Goal: Information Seeking & Learning: Check status

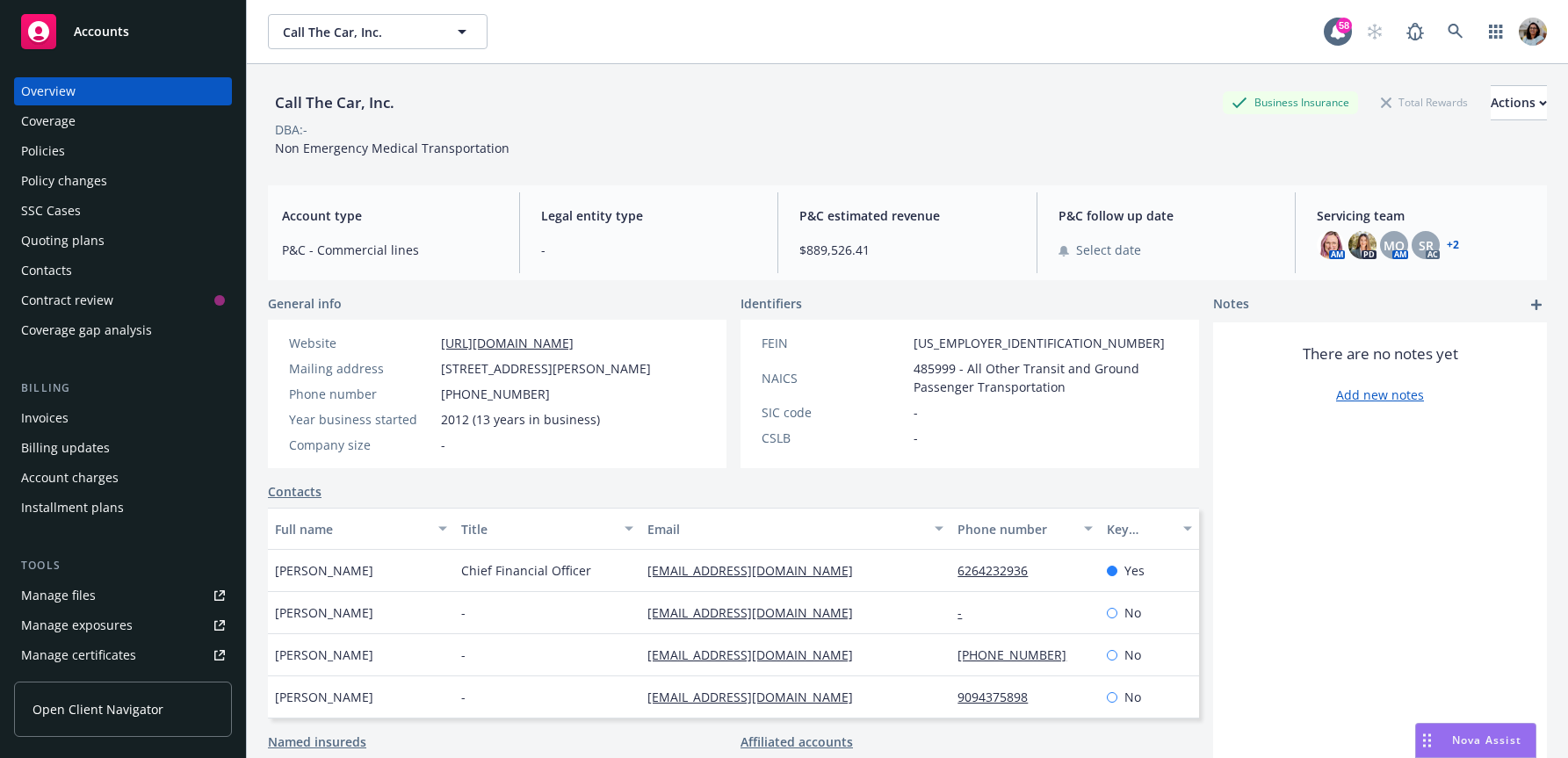
click at [116, 698] on link "Open Client Navigator" at bounding box center [122, 709] width 218 height 55
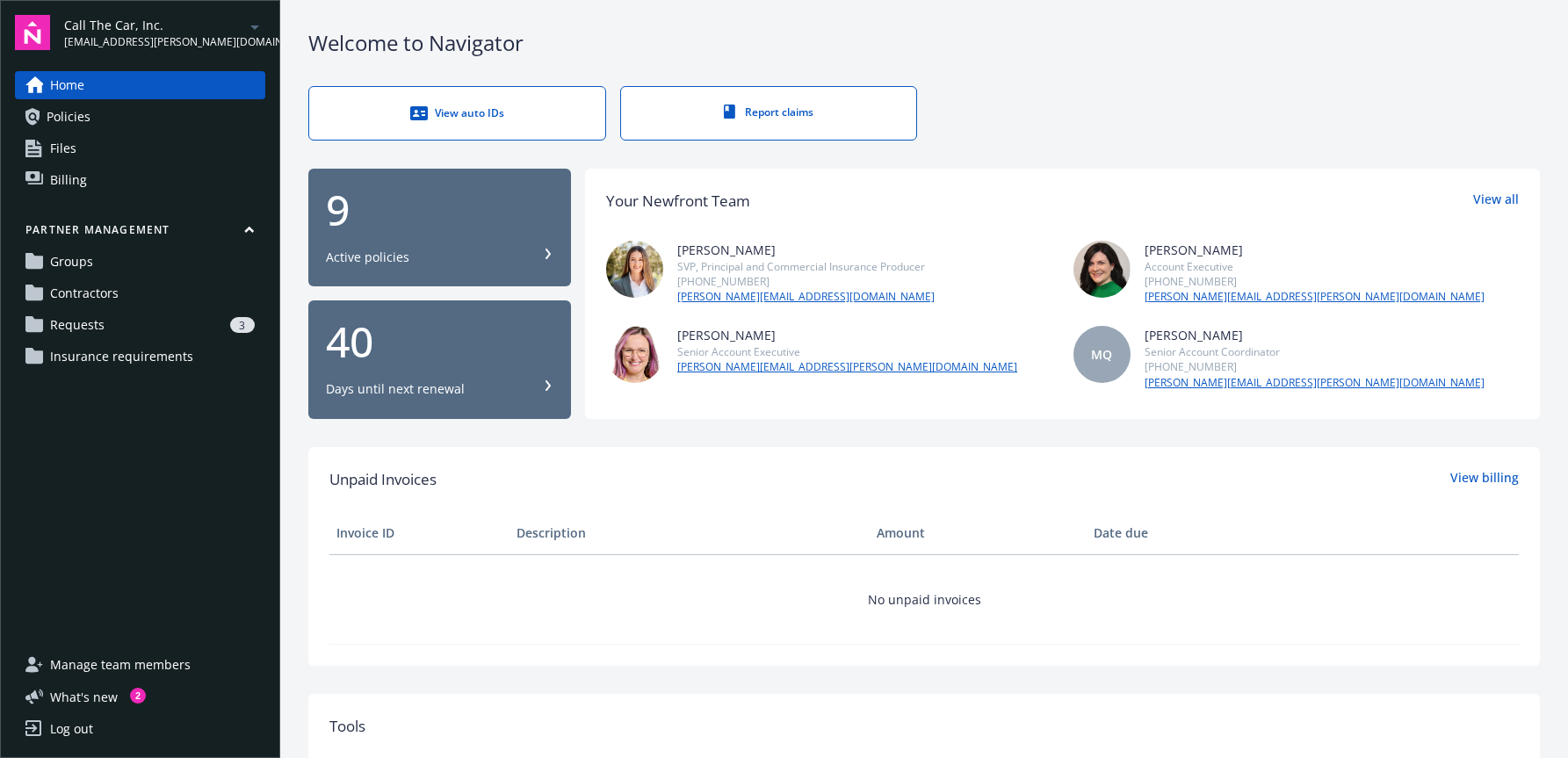
click at [89, 320] on span "Requests" at bounding box center [78, 325] width 54 height 28
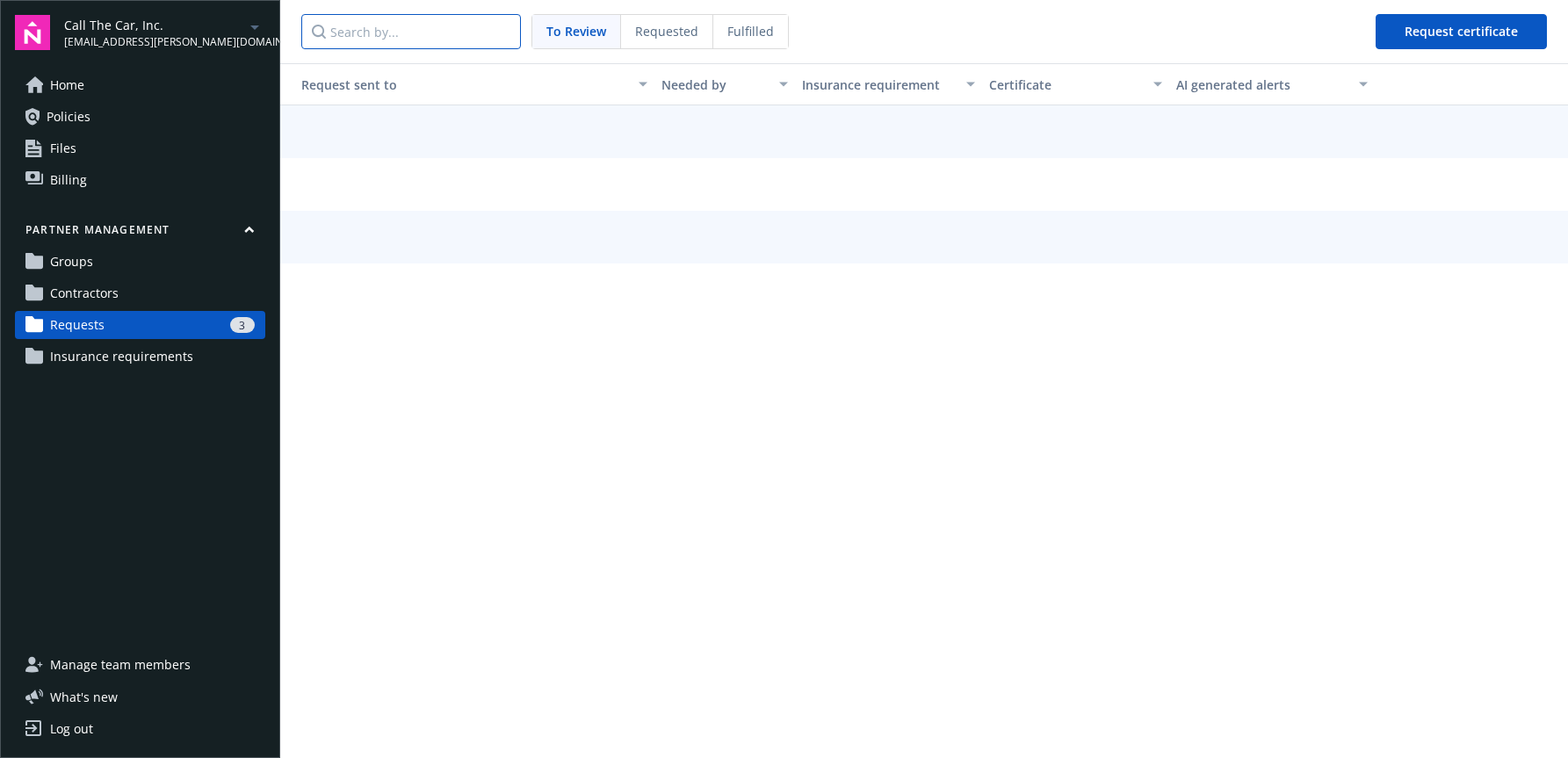
click at [431, 43] on input "Search by..." at bounding box center [411, 32] width 219 height 35
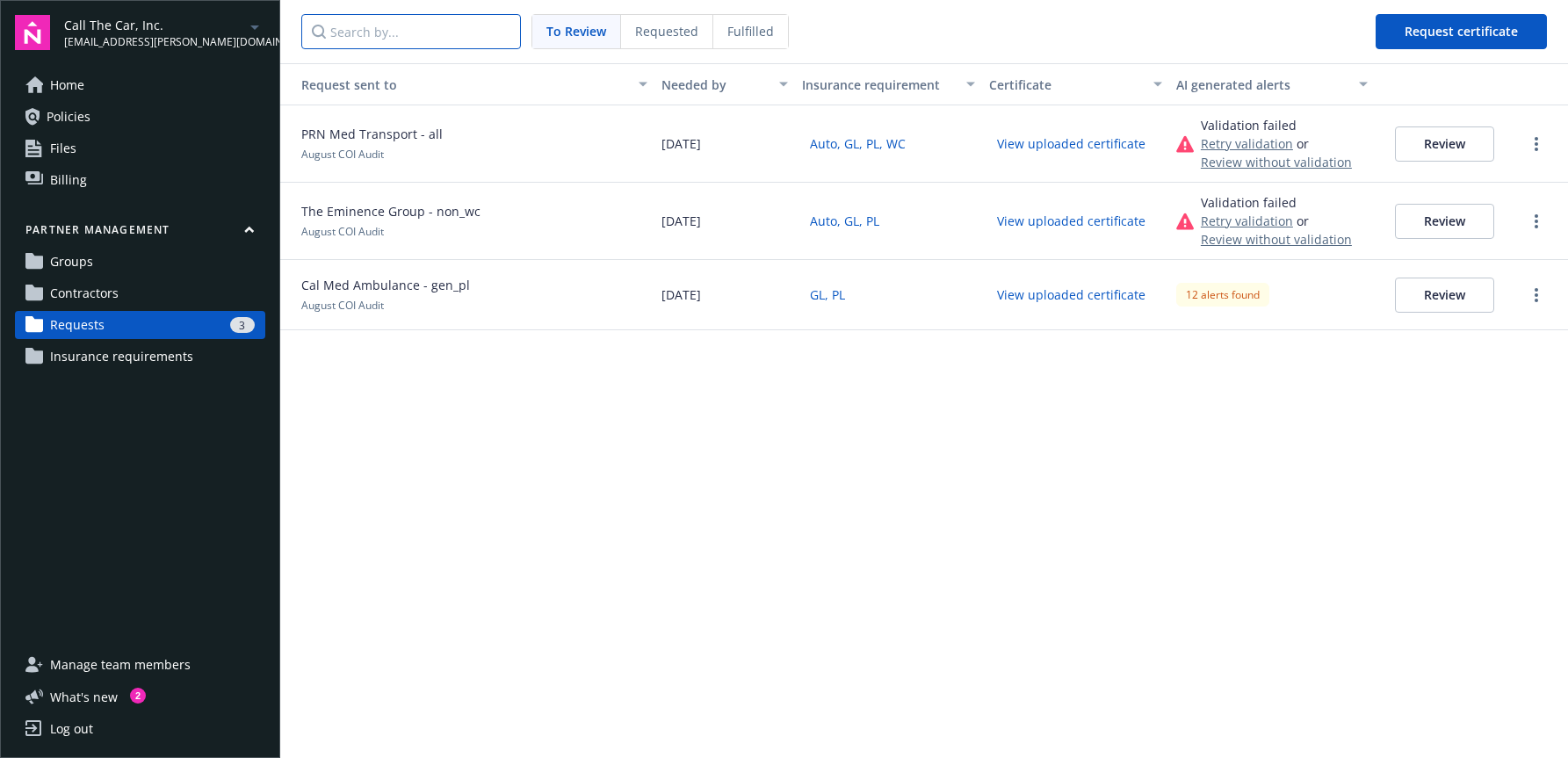
paste input "The Eminence Group"
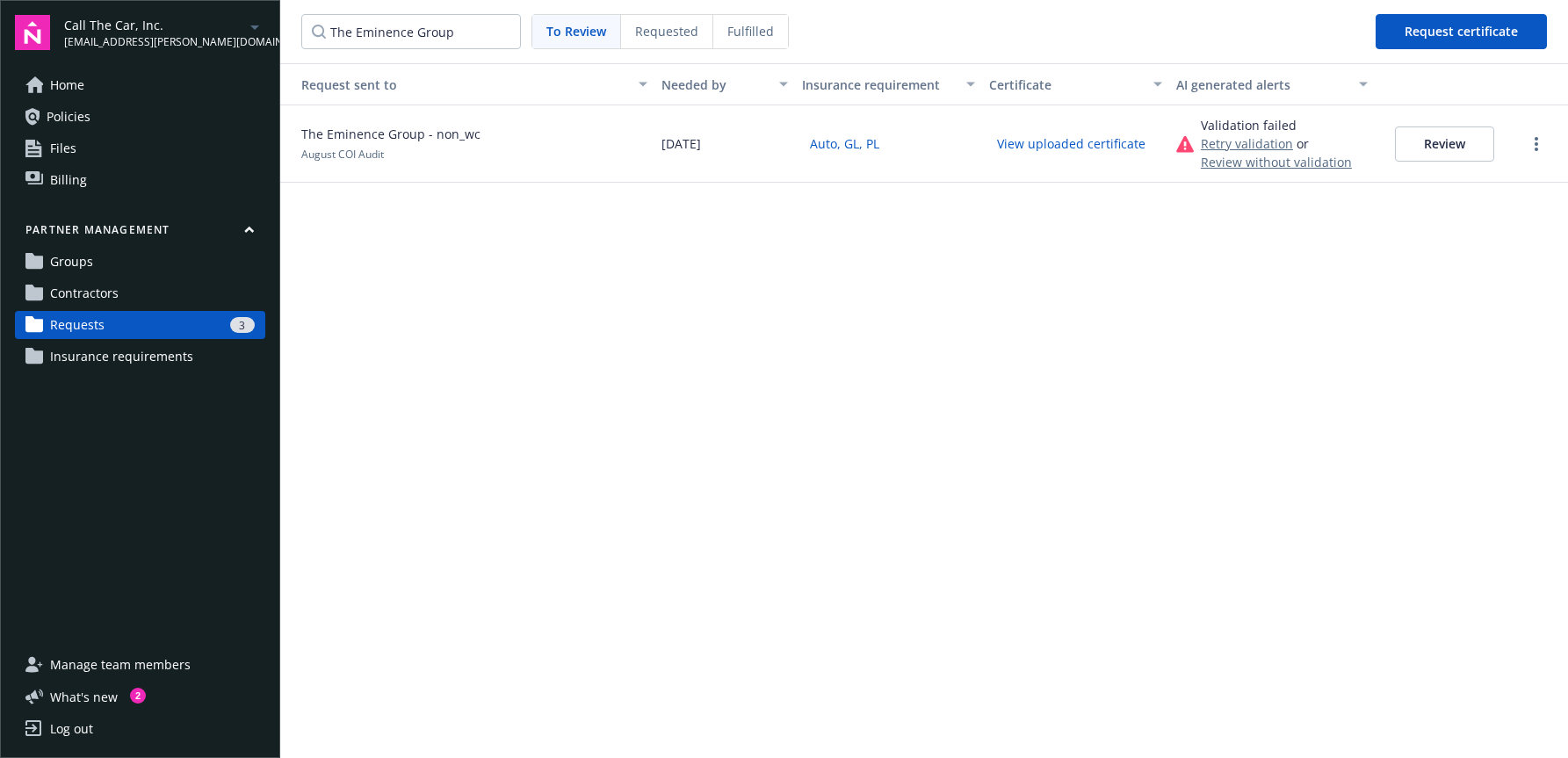
click at [1032, 140] on button "View uploaded certificate" at bounding box center [1071, 143] width 164 height 27
drag, startPoint x: 463, startPoint y: 36, endPoint x: 273, endPoint y: 30, distance: 190.1
click at [270, 30] on div "Call The Car, Inc. nitha.ujwal@newfront.com Home Policies Files Billing Partner…" at bounding box center [784, 379] width 1568 height 758
paste input "PRN Med Transport"
type input "PRN Med Transport"
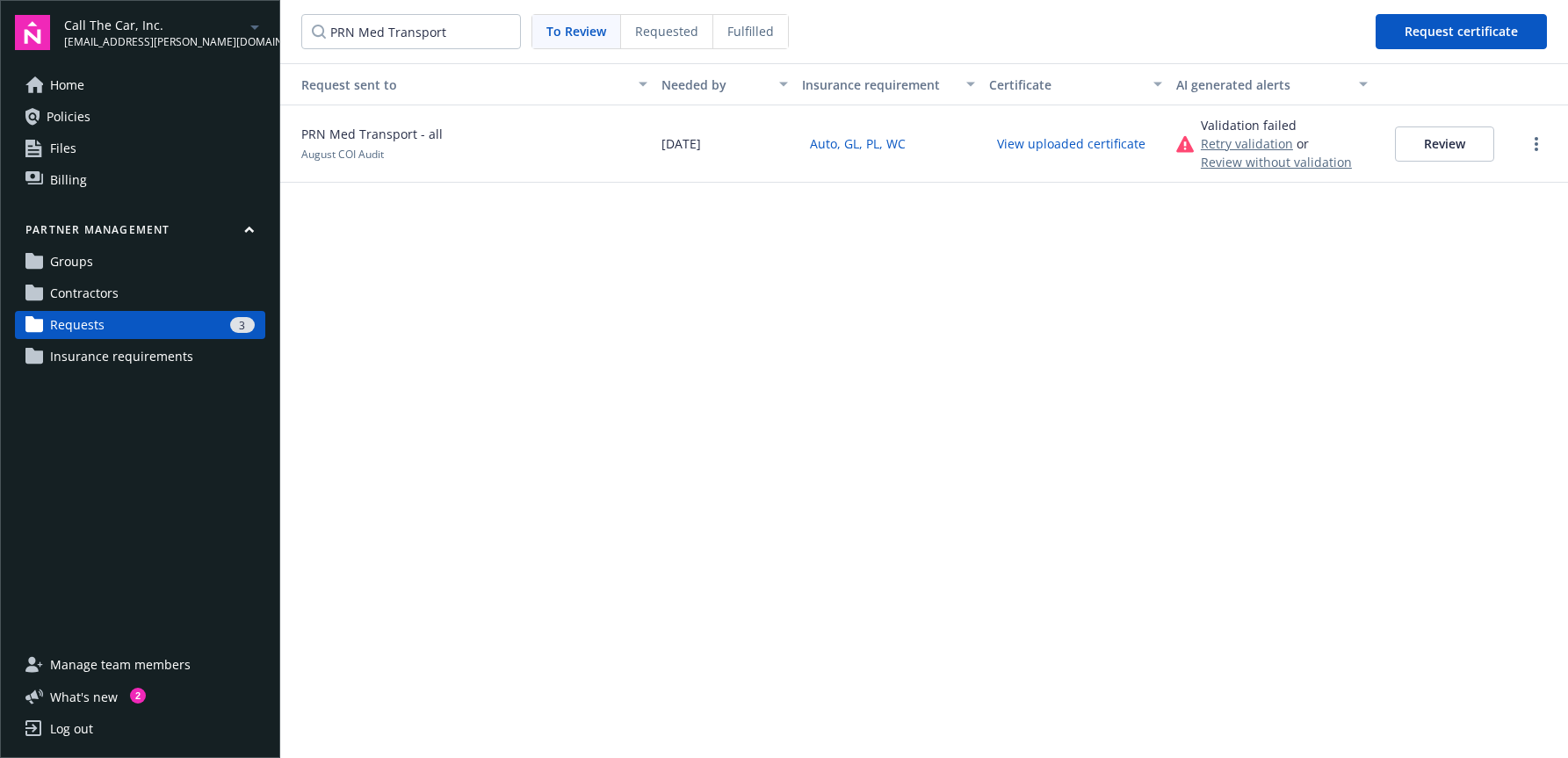
click at [1108, 140] on button "View uploaded certificate" at bounding box center [1071, 143] width 164 height 27
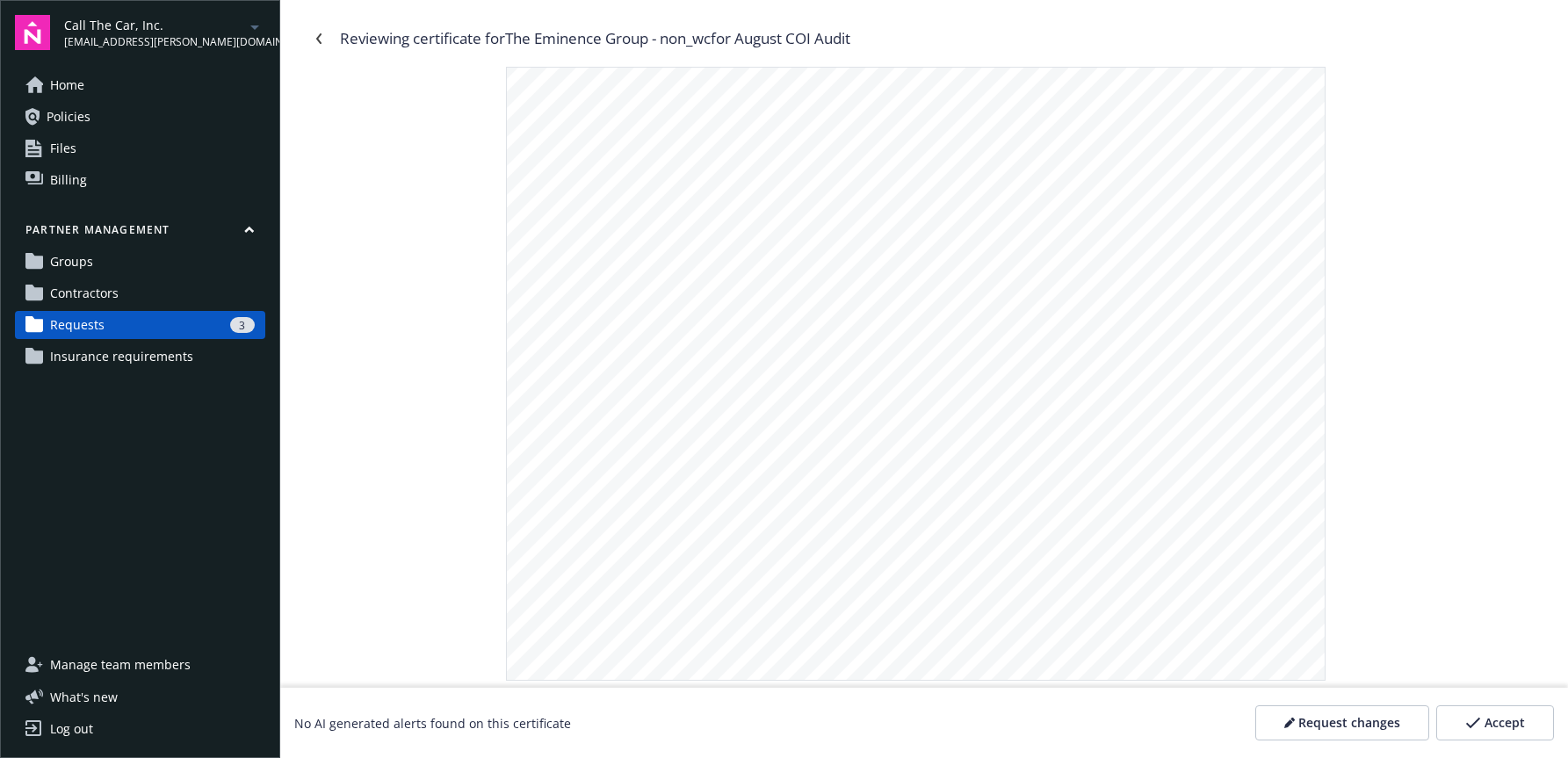
scroll to position [258, 0]
click at [839, 236] on span "LBKMM0000001" at bounding box center [830, 238] width 75 height 9
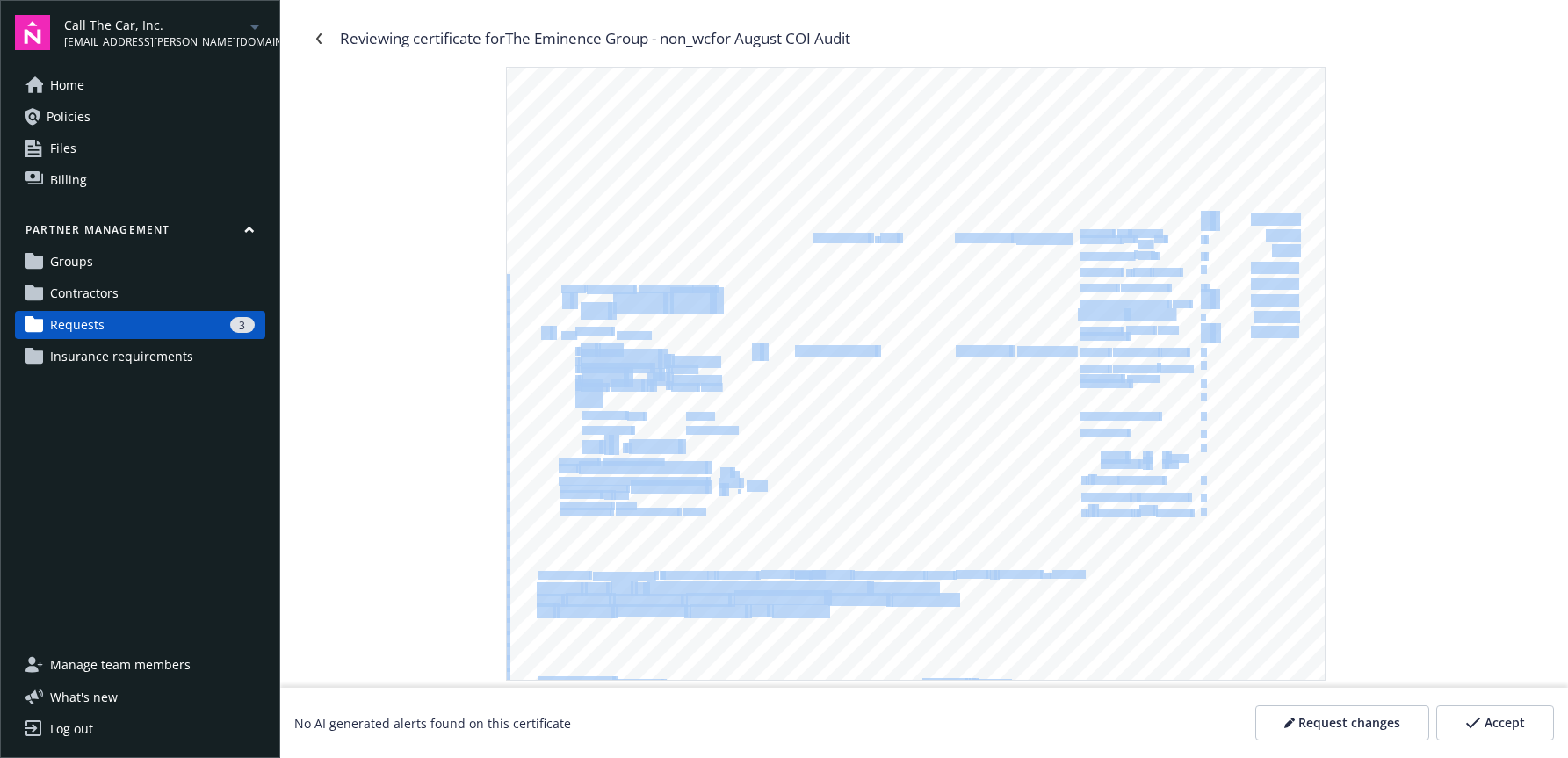
drag, startPoint x: 917, startPoint y: 237, endPoint x: 847, endPoint y: 295, distance: 90.9
click at [811, 239] on div ".-- A,CORD" \-/ EMINGRl CERTIFICATE OF LIABILITY INSURANGE DATE (MM/DDIYYYY) 08…" at bounding box center [916, 338] width 818 height 1057
click at [872, 359] on div ".-- A,CORD" \-/ EMINGRl CERTIFICATE OF LIABILITY INSURANGE DATE (MM/DDIYYYY) 08…" at bounding box center [916, 338] width 818 height 1057
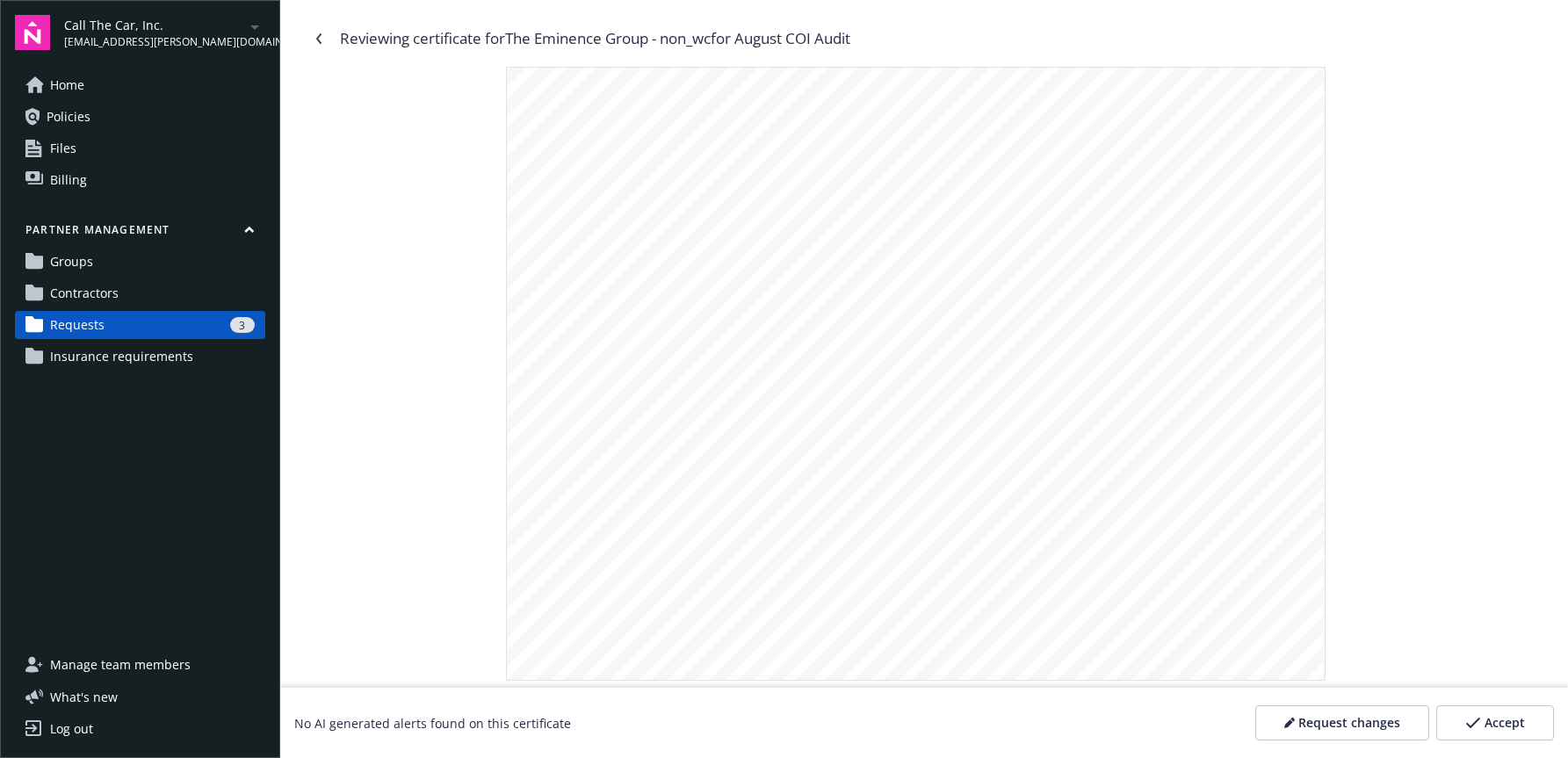
drag, startPoint x: 884, startPoint y: 354, endPoint x: 784, endPoint y: 368, distance: 101.0
click at [793, 349] on div ".-- A,CORD" \-/ EMINGRl CERTIFICATE OF LIABILITY INSURANGE DATE (MM/DDIYYYY) 08…" at bounding box center [916, 338] width 818 height 1057
drag, startPoint x: 806, startPoint y: 349, endPoint x: 916, endPoint y: 359, distance: 110.5
click at [877, 354] on div ".-- A,CORD" \-/ EMINGRl CERTIFICATE OF LIABILITY INSURANGE DATE (MM/DDIYYYY) 08…" at bounding box center [916, 338] width 818 height 1057
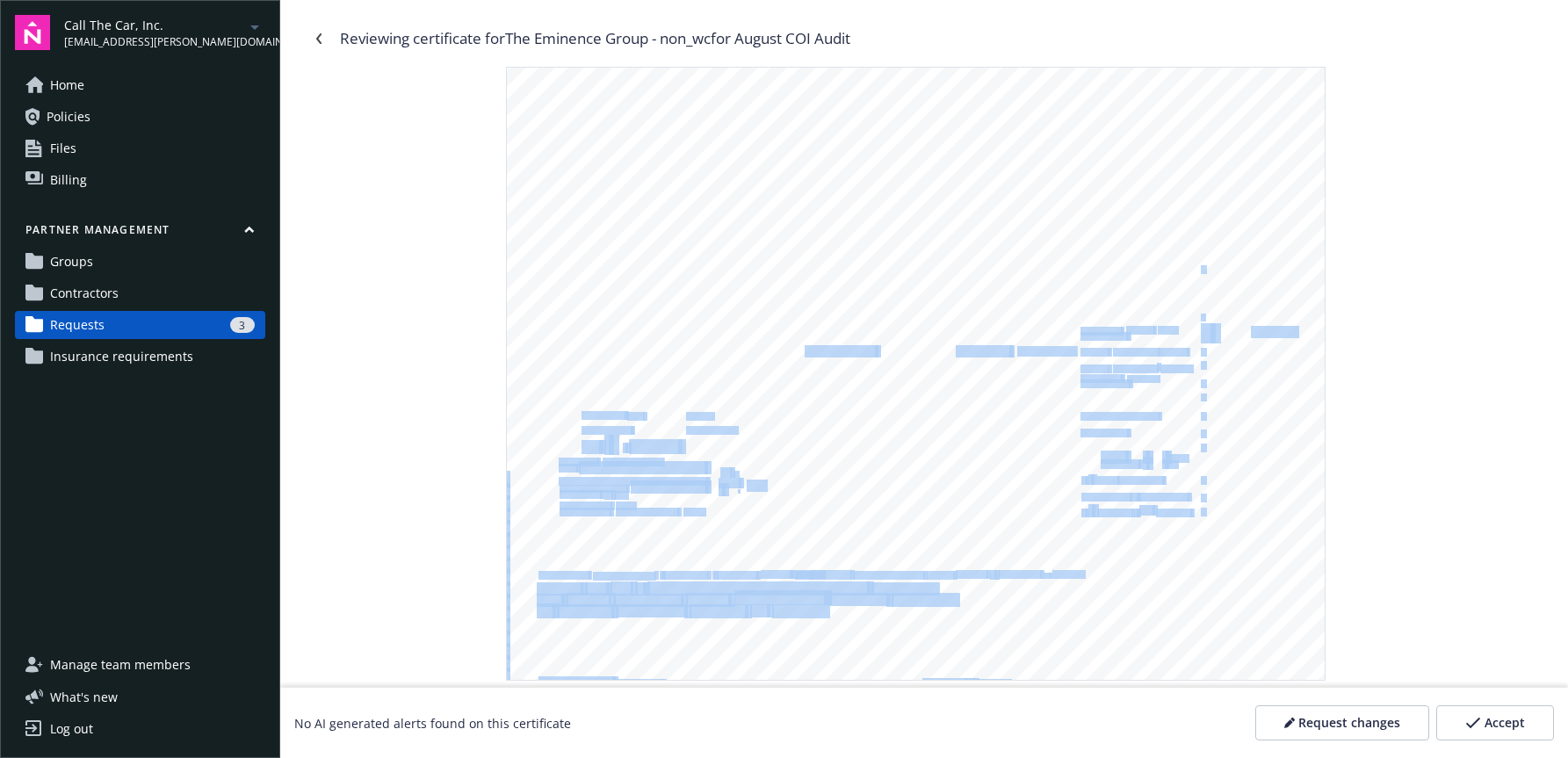
click at [671, 410] on div ".-- A,CORD" \-/ EMINGRl CERTIFICATE OF LIABILITY INSURANGE DATE (MM/DDIYYYY) 08…" at bounding box center [916, 338] width 818 height 1057
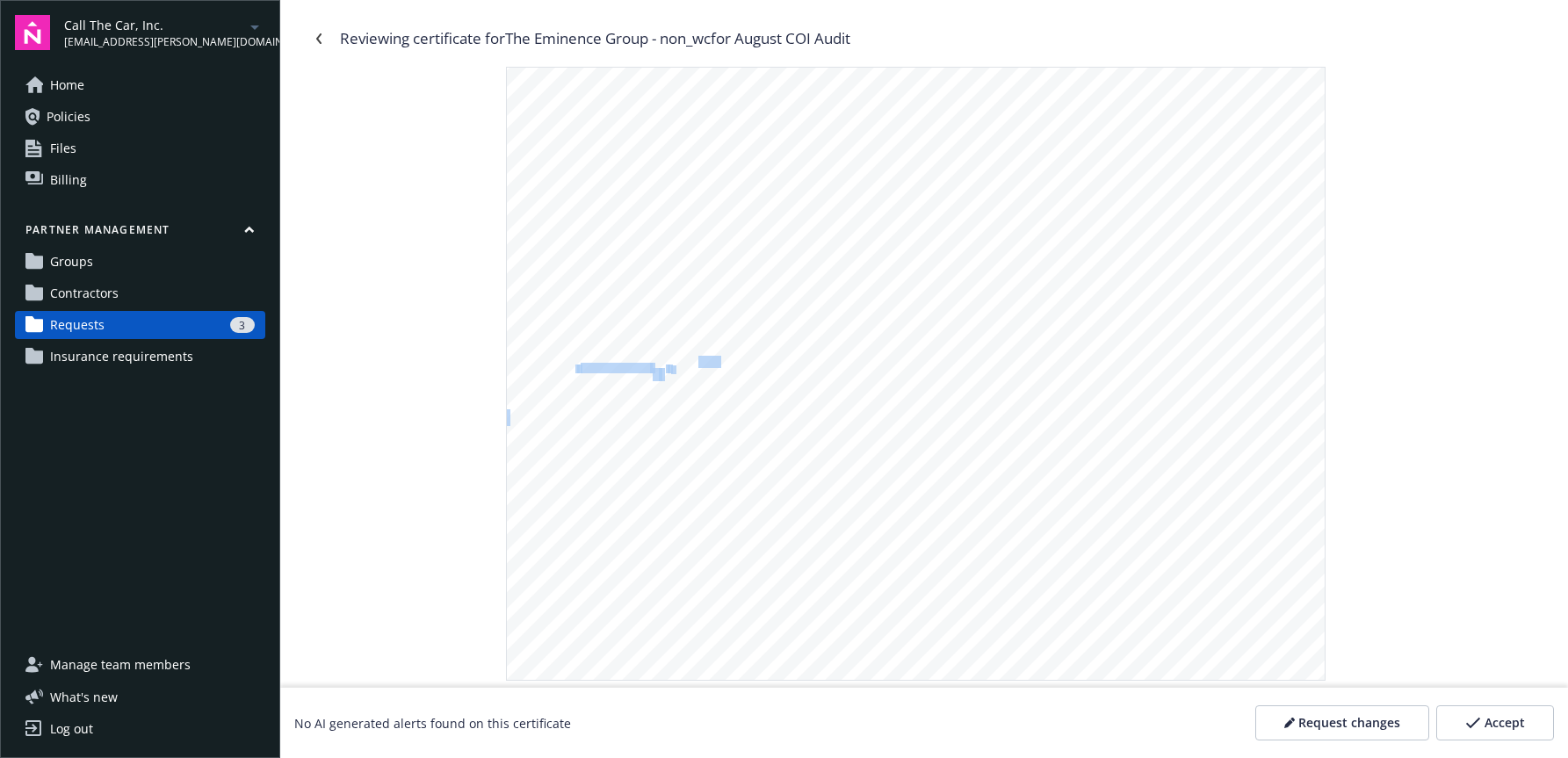
drag, startPoint x: 676, startPoint y: 368, endPoint x: 697, endPoint y: 367, distance: 21.0
click at [697, 367] on div ".-- A,CORD" \-/ EMINGRl CERTIFICATE OF LIABILITY INSURANGE DATE (MM/DDIYYYY) 08…" at bounding box center [916, 338] width 818 height 1057
click at [799, 375] on div ".-- A,CORD" \-/ EMINGRl CERTIFICATE OF LIABILITY INSURANGE DATE (MM/DDIYYYY) 08…" at bounding box center [916, 338] width 818 height 1057
drag, startPoint x: 1035, startPoint y: 236, endPoint x: 1056, endPoint y: 246, distance: 23.3
click at [1056, 239] on span "12t02t2025" at bounding box center [1042, 238] width 53 height 10
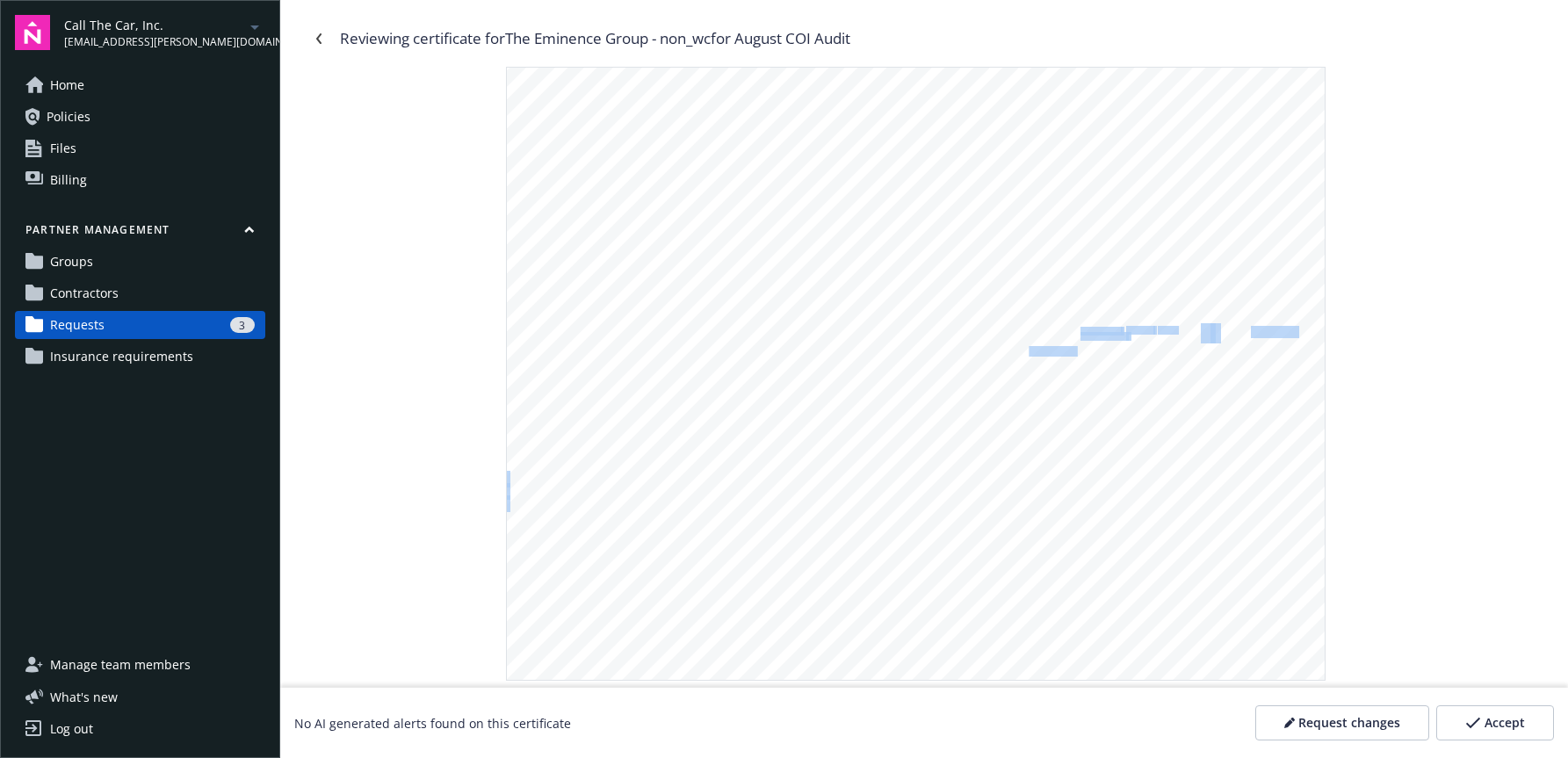
drag, startPoint x: 1024, startPoint y: 346, endPoint x: 1081, endPoint y: 352, distance: 57.3
click at [1081, 352] on div ".-- A,CORD" \-/ EMINGRl CERTIFICATE OF LIABILITY INSURANGE DATE (MM/DDIYYYY) 08…" at bounding box center [916, 338] width 818 height 1057
click at [1210, 333] on span at bounding box center [1213, 334] width 6 height 19
drag, startPoint x: 473, startPoint y: 45, endPoint x: 523, endPoint y: 36, distance: 50.8
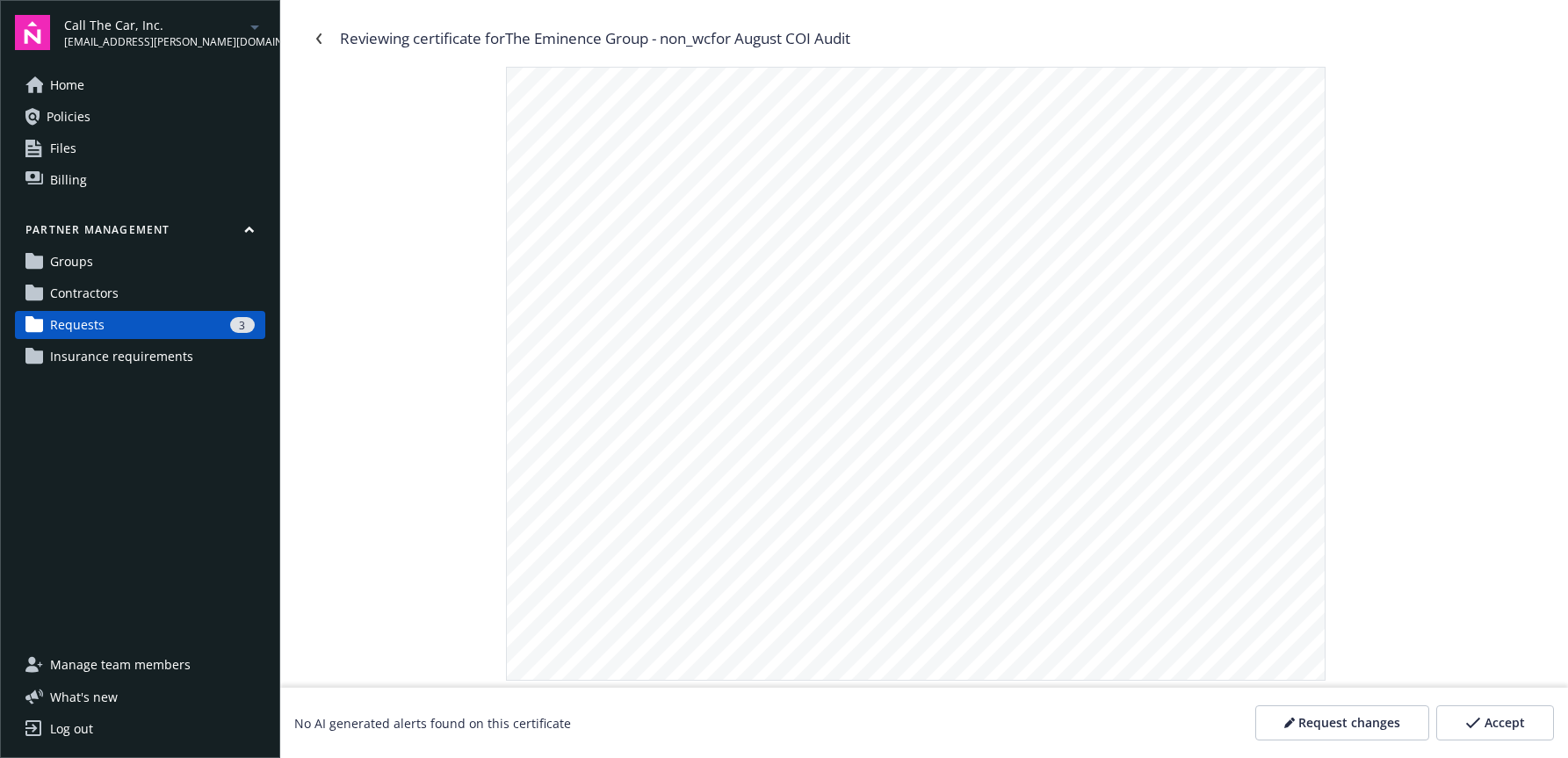
click at [473, 45] on div "Reviewing certificate for The Eminence Group - non_wc for August COI Audit" at bounding box center [595, 38] width 510 height 22
drag, startPoint x: 516, startPoint y: 40, endPoint x: 761, endPoint y: 113, distance: 255.6
click at [654, 47] on div "Reviewing certificate for The Eminence Group - non_wc for August COI Audit" at bounding box center [595, 38] width 510 height 22
copy div "The Eminence Group"
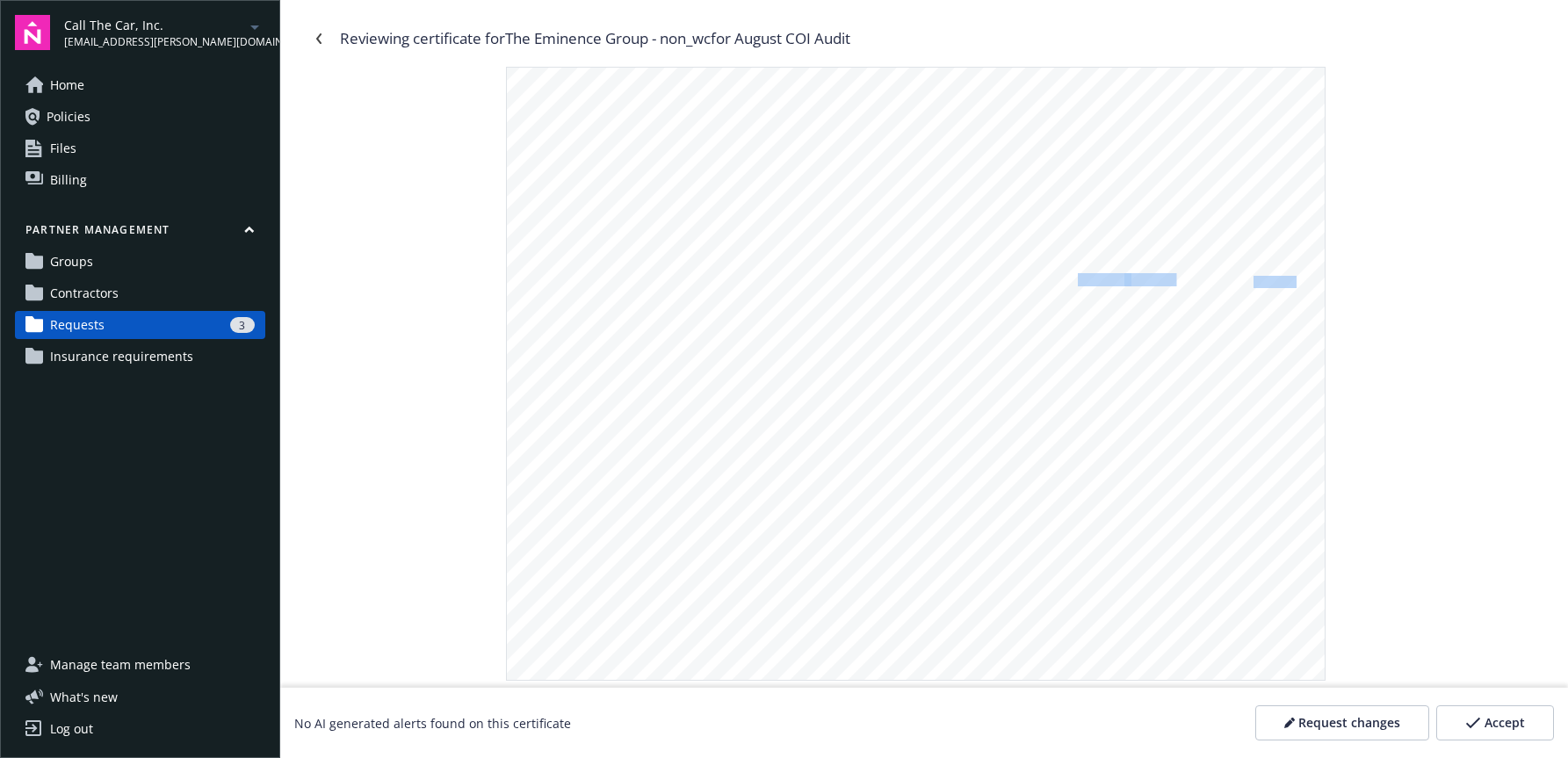
drag, startPoint x: 1080, startPoint y: 275, endPoint x: 1294, endPoint y: 278, distance: 214.0
click at [1294, 278] on div ".-- A,CORD" \-/ EMINGRl CERTIFICATE OF LIABILITY INSURANGE DATE (MM/DDIYYYY) 08…" at bounding box center [916, 302] width 818 height 1057
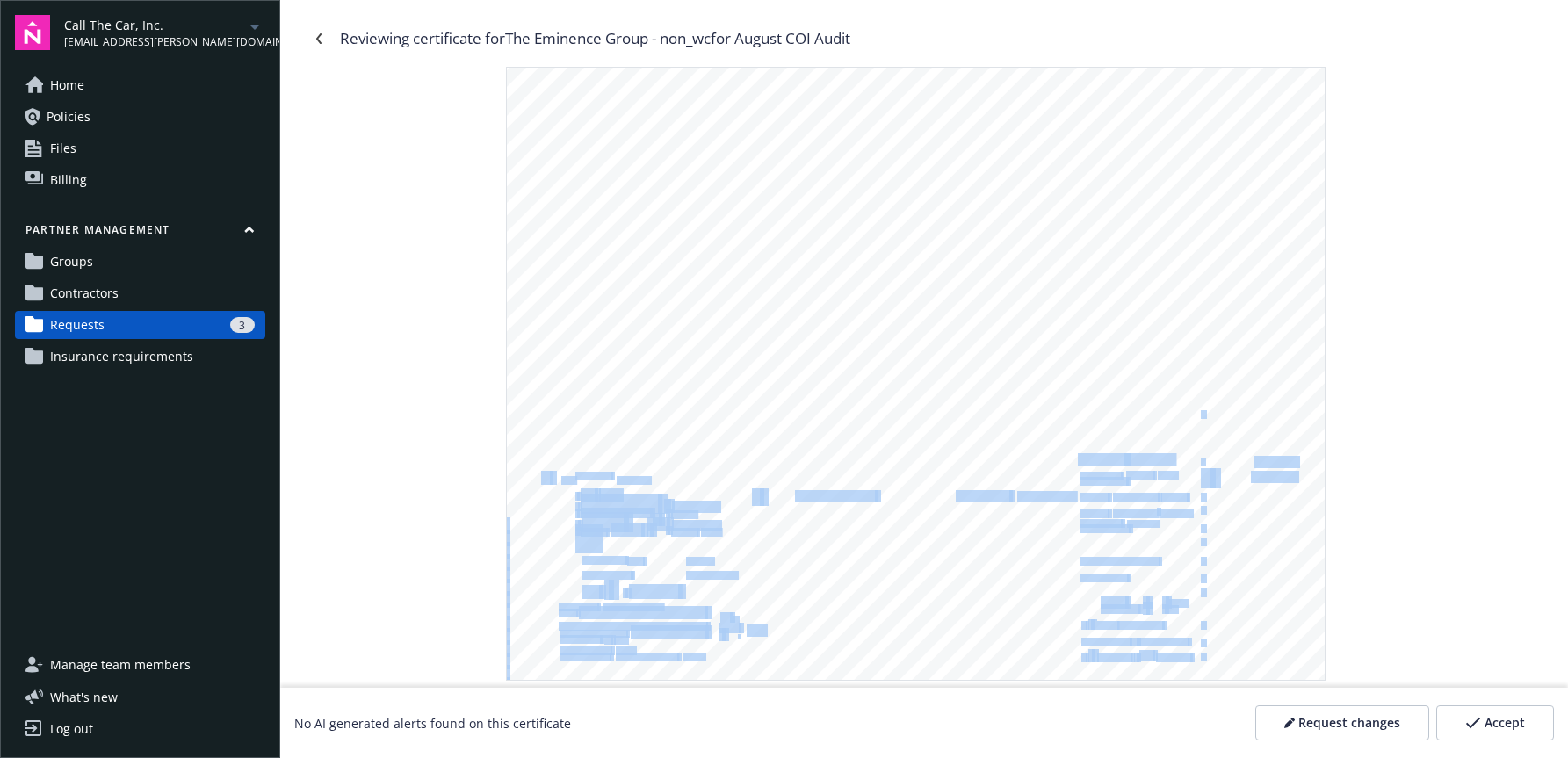
drag, startPoint x: 1078, startPoint y: 457, endPoint x: 1185, endPoint y: 455, distance: 107.0
click at [1183, 455] on div ".-- A,CORD" \-/ EMINGRl CERTIFICATE OF LIABILITY INSURANGE DATE (MM/DDIYYYY) 08…" at bounding box center [916, 483] width 818 height 1057
click at [1295, 458] on span "$1M/$3w" at bounding box center [1275, 461] width 43 height 10
drag, startPoint x: 1295, startPoint y: 457, endPoint x: 1076, endPoint y: 456, distance: 219.0
click at [1076, 456] on div ".-- A,CORD" \-/ EMINGRl CERTIFICATE OF LIABILITY INSURANGE DATE (MM/DDIYYYY) 08…" at bounding box center [916, 483] width 818 height 1057
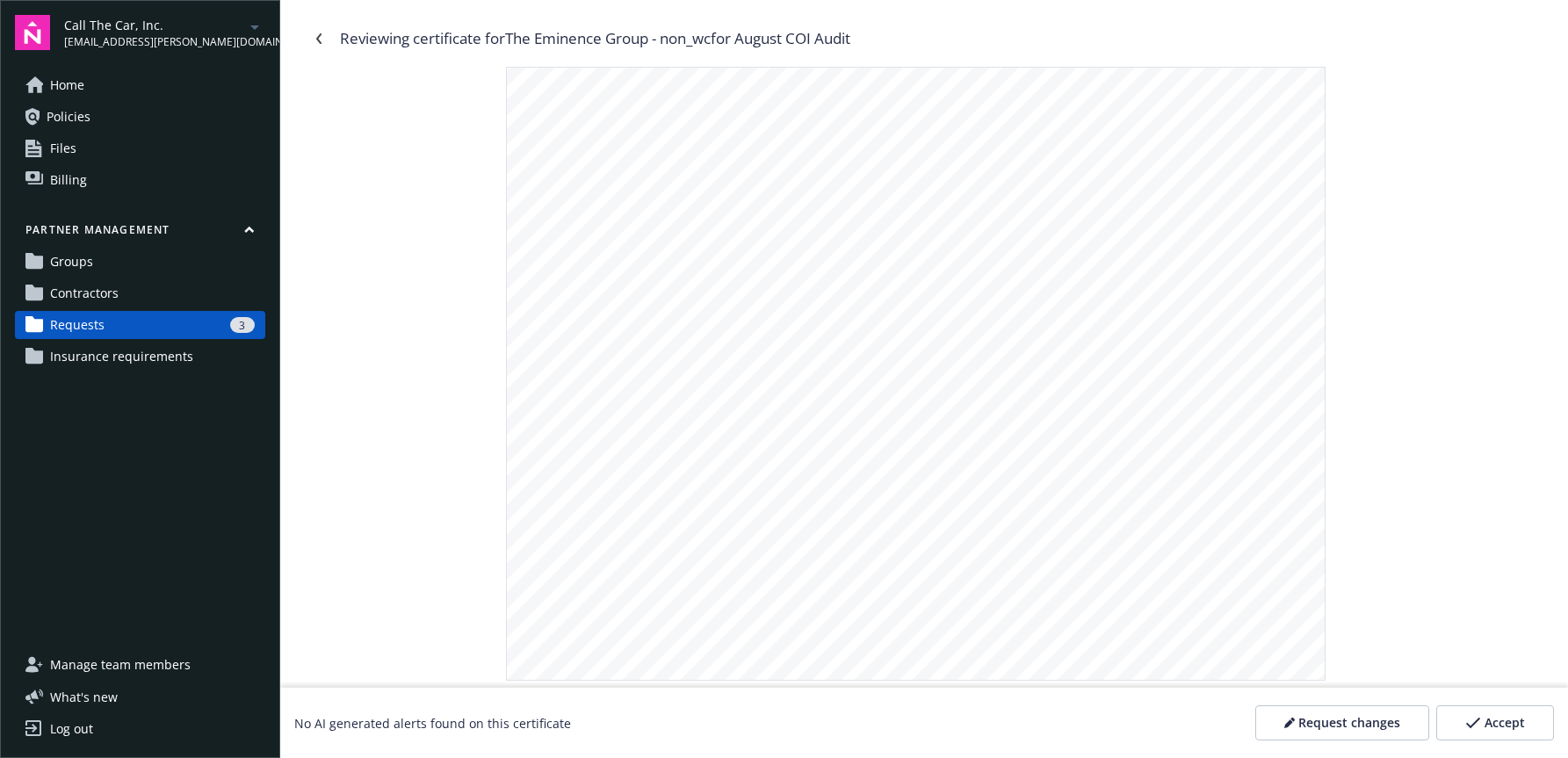
click at [1338, 467] on div ".-- A,CORD" \-/ EMINGRl CERTIFICATE OF LIABILITY INSURANGE DATE (MM/DDIYYYY) 08…" at bounding box center [924, 372] width 1238 height 613
click at [323, 35] on icon "Navigate back" at bounding box center [318, 38] width 10 height 10
drag, startPoint x: 510, startPoint y: 31, endPoint x: 648, endPoint y: 34, distance: 138.0
click at [647, 34] on div "Reviewing certificate for PRN Med Transport - all for August COI Audit" at bounding box center [572, 38] width 465 height 22
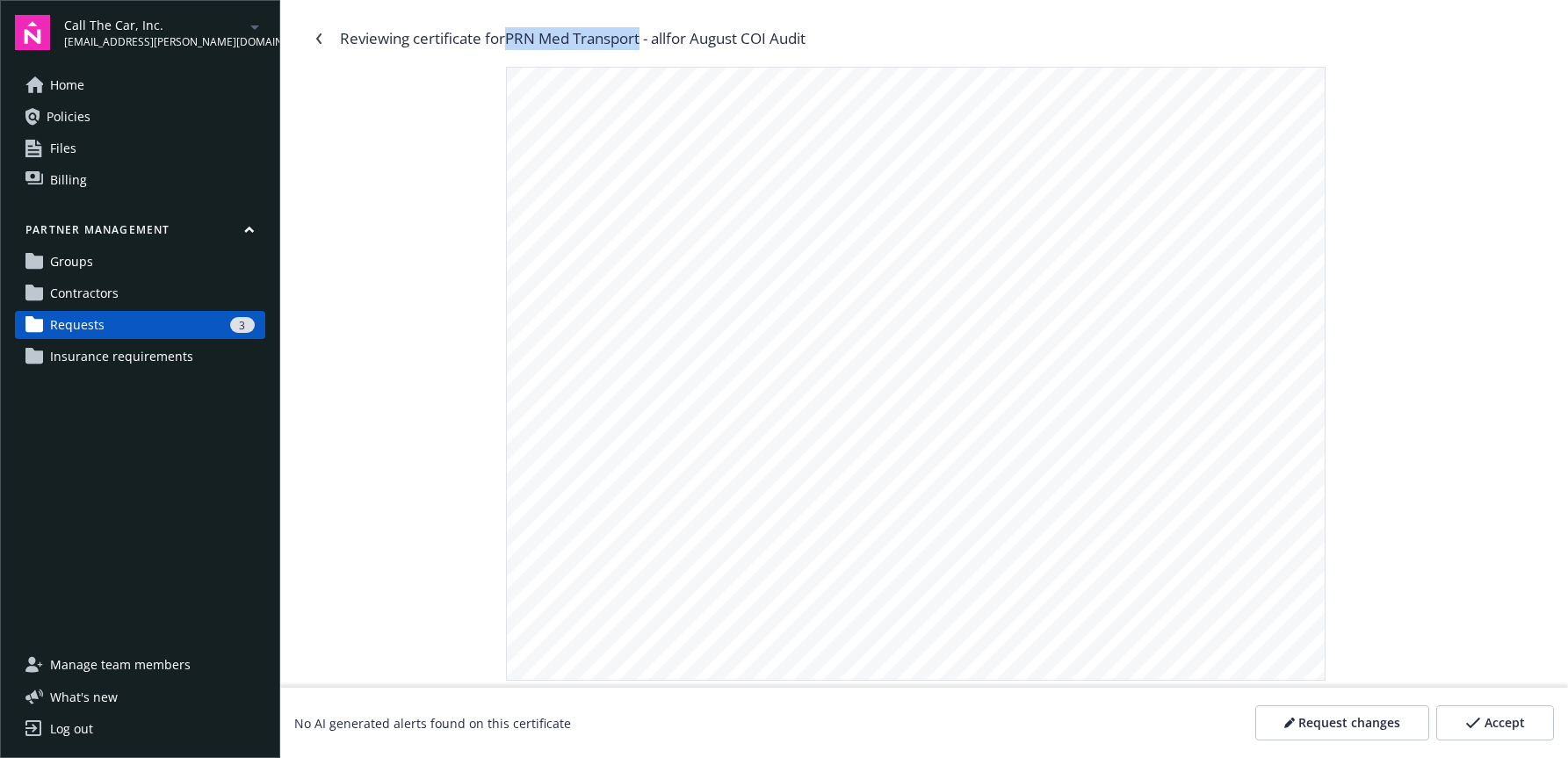
copy div "PRN Med Transport"
